Goal: Information Seeking & Learning: Understand process/instructions

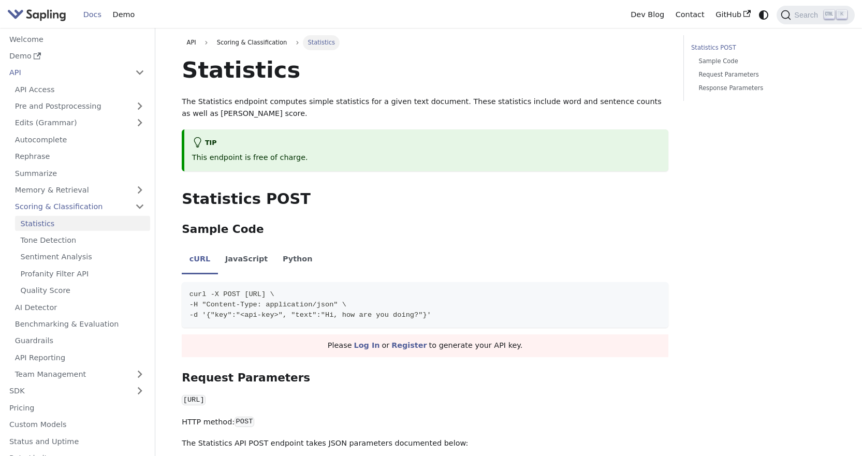
click at [36, 42] on link "Welcome" at bounding box center [77, 39] width 147 height 15
